Goal: Transaction & Acquisition: Subscribe to service/newsletter

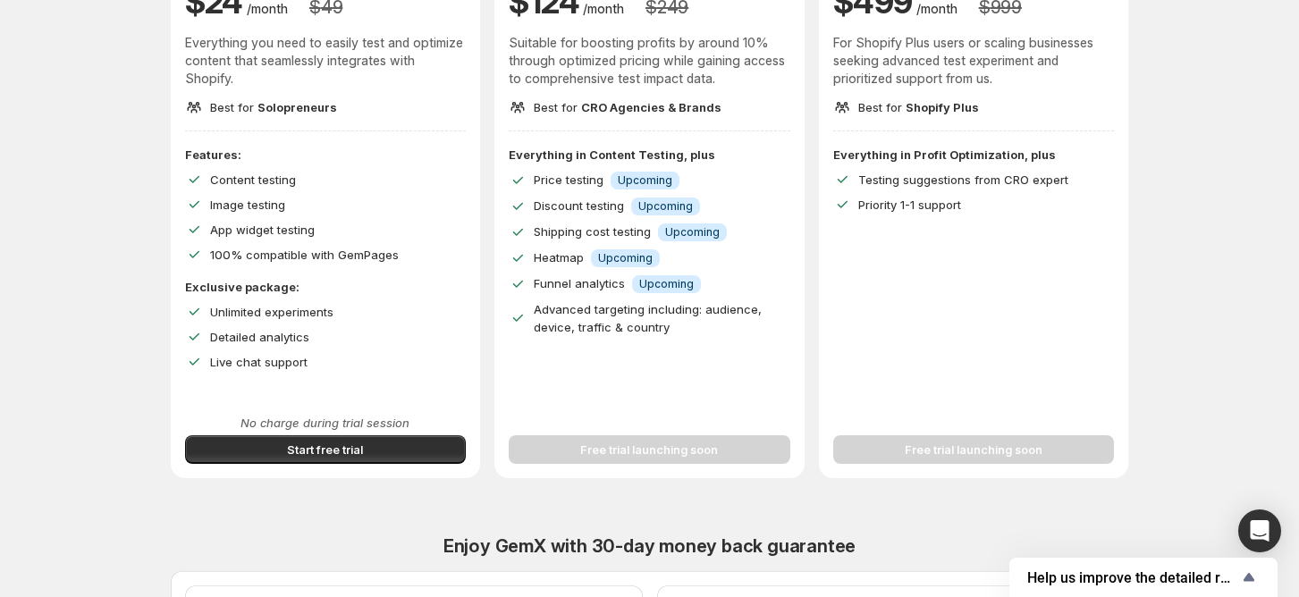
scroll to position [238, 0]
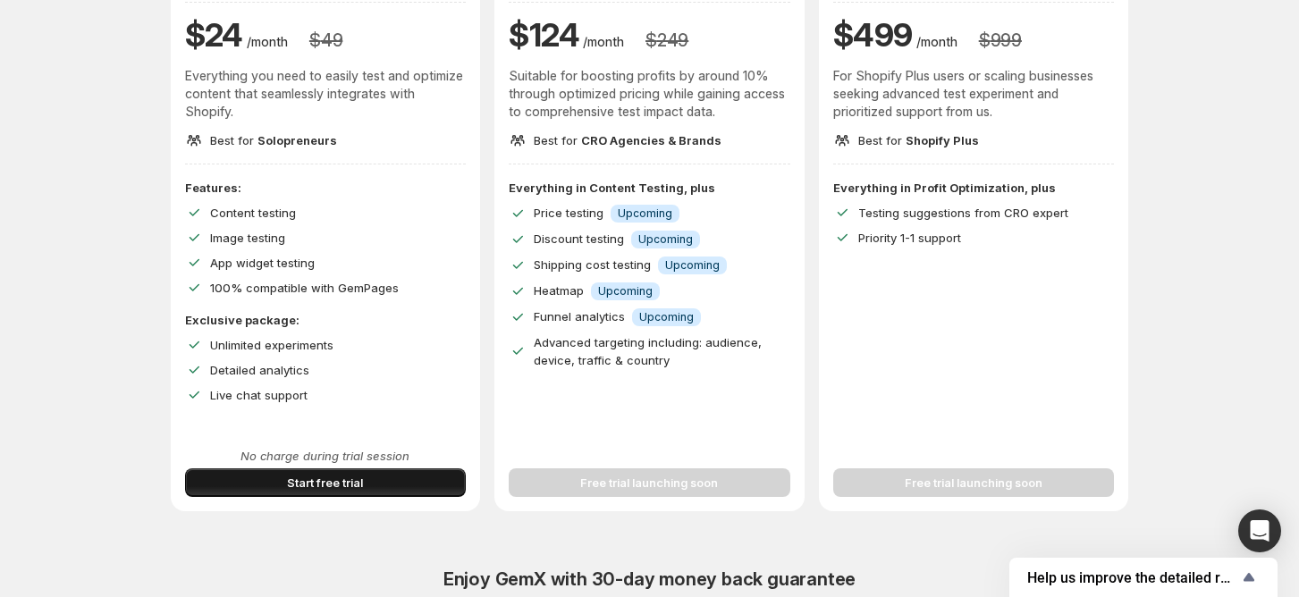
click at [392, 479] on button "Start free trial" at bounding box center [326, 482] width 282 height 29
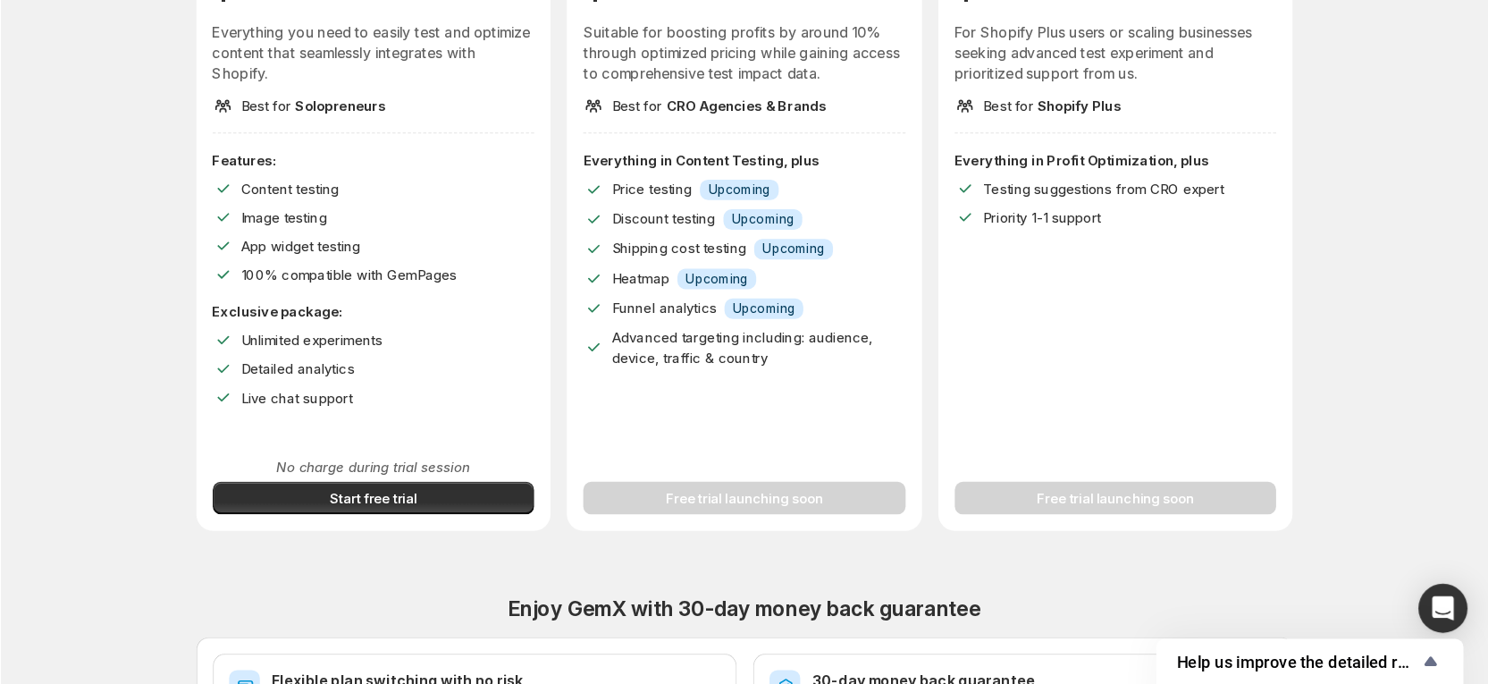
scroll to position [287, 0]
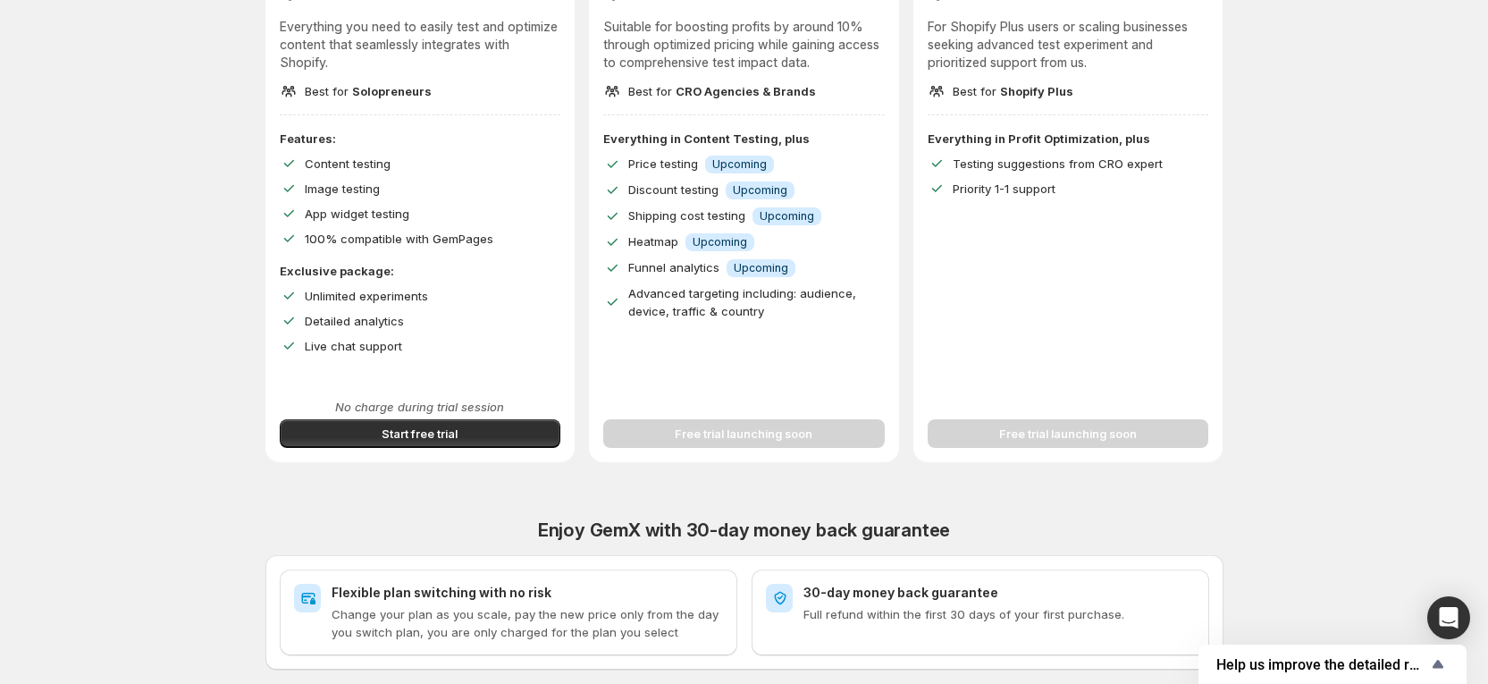
drag, startPoint x: 1282, startPoint y: 7, endPoint x: 194, endPoint y: 299, distance: 1126.3
click at [182, 327] on div "Improve Your Store's Conversion Rate, Revenue, and Profit – Start Your 14-Day F…" at bounding box center [743, 349] width 1445 height 1273
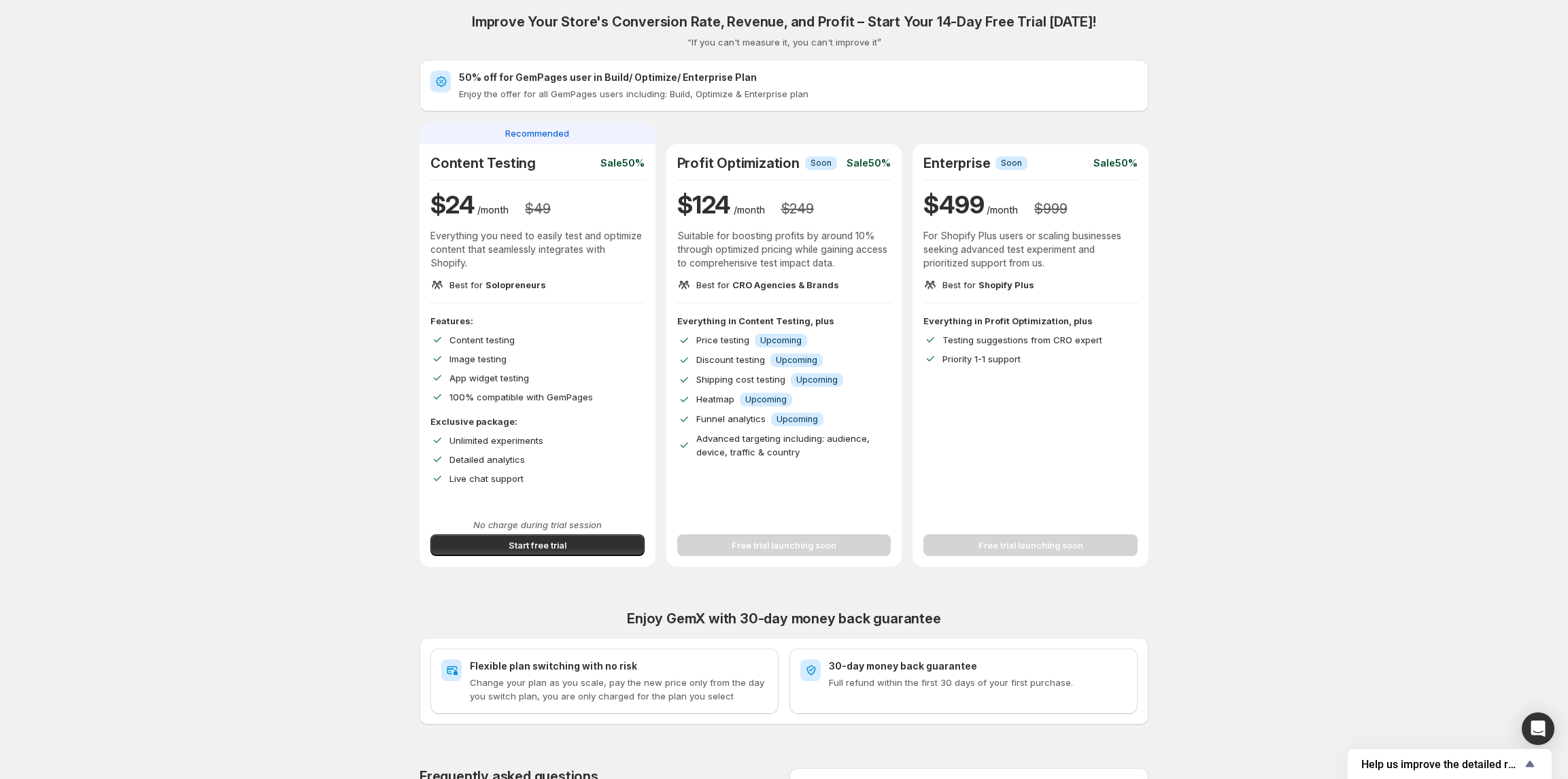
scroll to position [0, 0]
click at [240, 304] on div "Improve Your Store's Conversion Rate, Revenue, and Profit – Start Your 14-Day F…" at bounding box center [784, 484] width 1536 height 968
click at [570, 85] on h2 "50% off for GemPages user in Build/ Optimize/ Enterprise Plan" at bounding box center [798, 81] width 679 height 14
click at [689, 135] on div "Recommended" at bounding box center [784, 135] width 236 height 22
click at [532, 453] on span "Start free trial" at bounding box center [538, 548] width 58 height 14
